Goal: Task Accomplishment & Management: Manage account settings

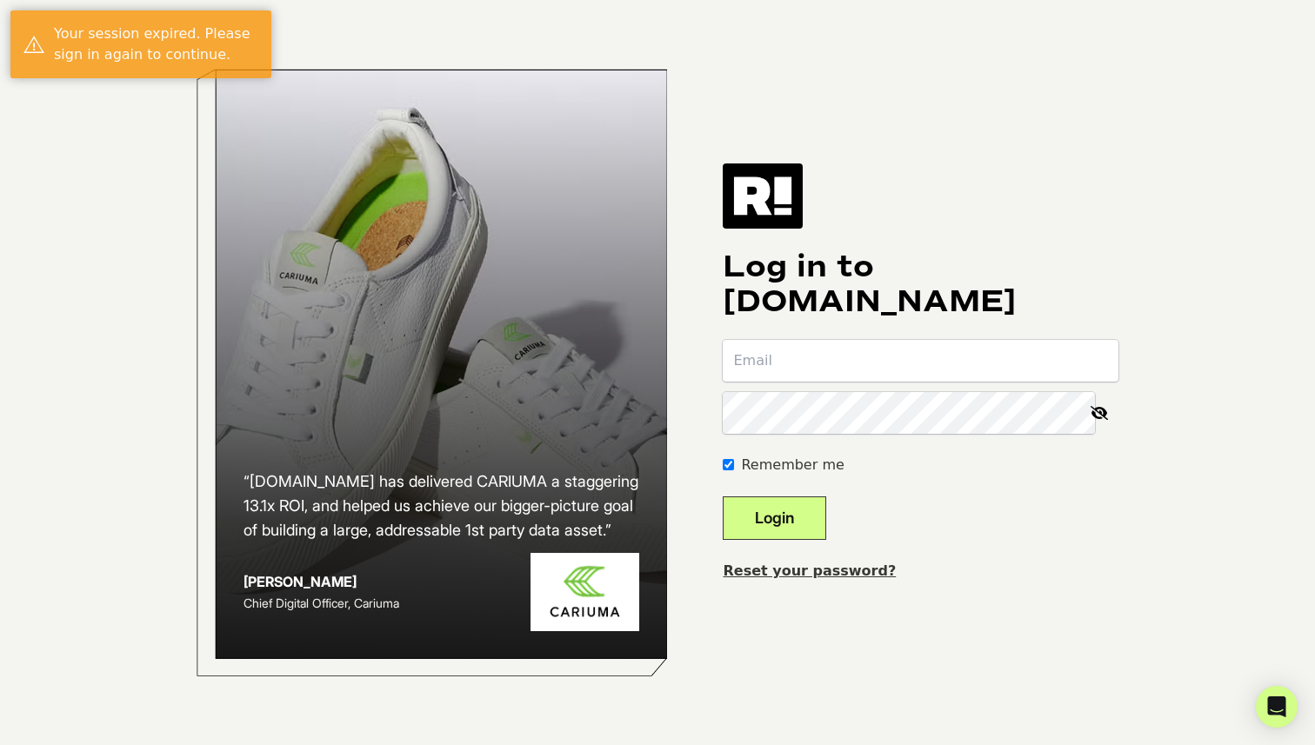
type input "acortes@standtogether.org"
click at [826, 511] on button "Login" at bounding box center [774, 518] width 103 height 43
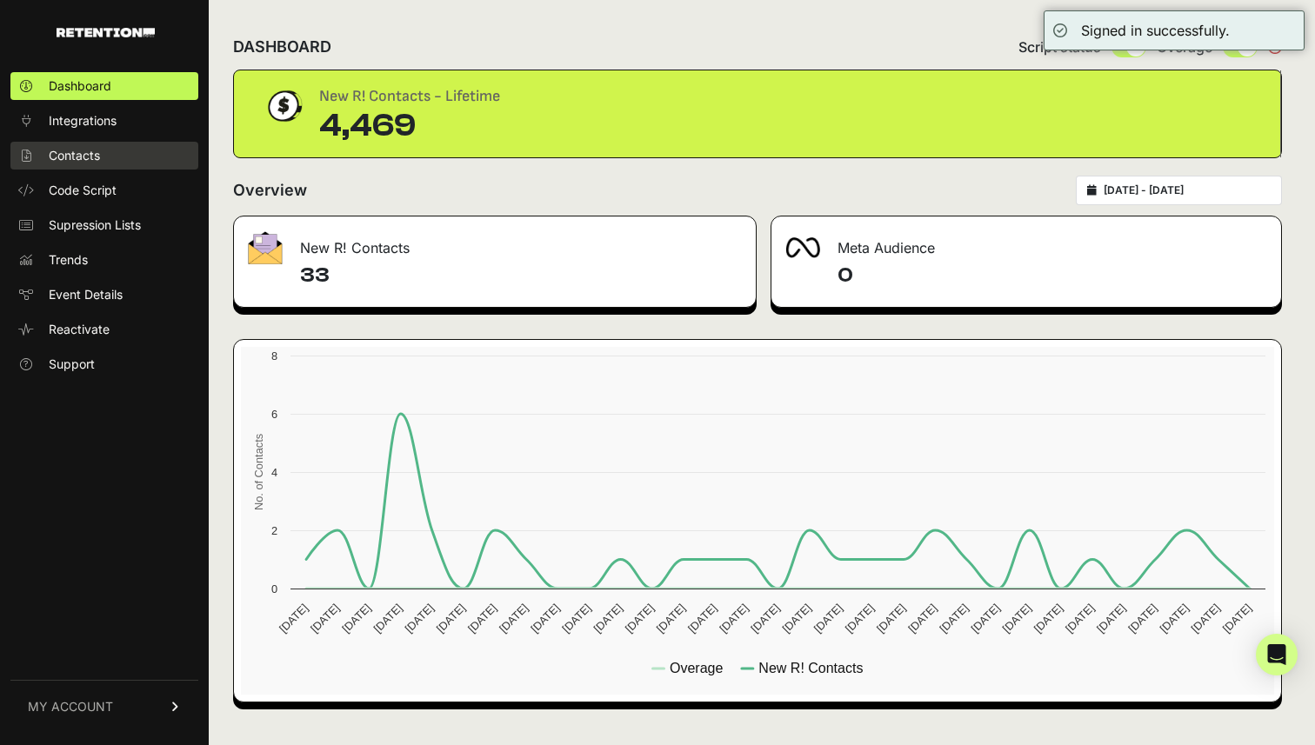
click at [73, 150] on span "Contacts" at bounding box center [74, 155] width 51 height 17
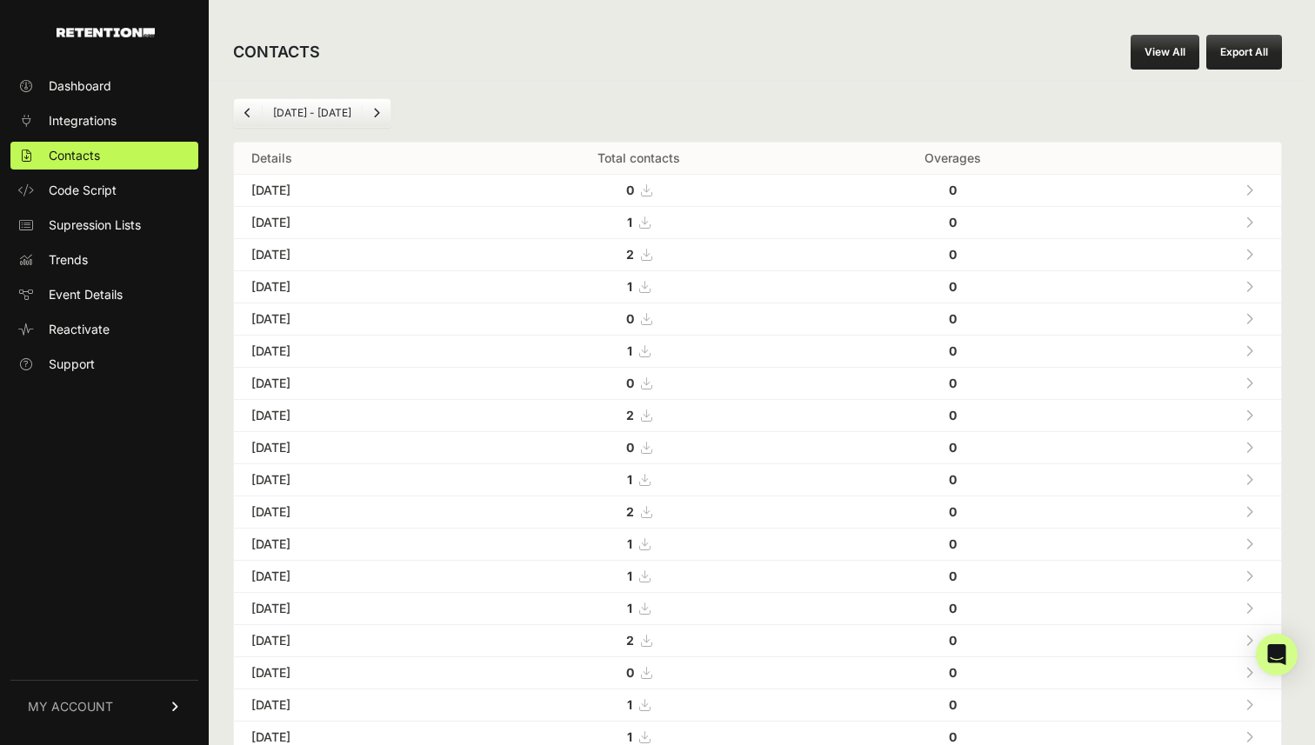
click at [1158, 50] on link "View All" at bounding box center [1165, 52] width 69 height 35
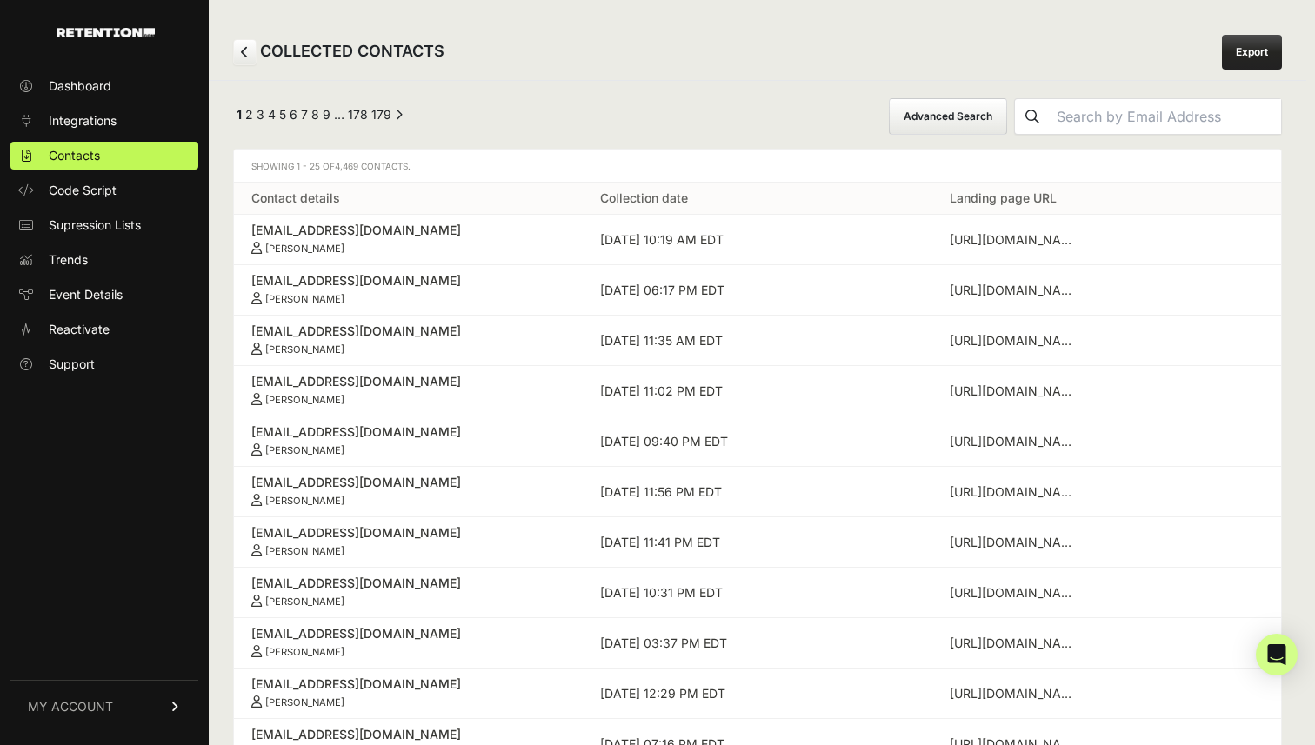
click at [1259, 55] on link "Export" at bounding box center [1252, 52] width 60 height 35
